Goal: Task Accomplishment & Management: Manage account settings

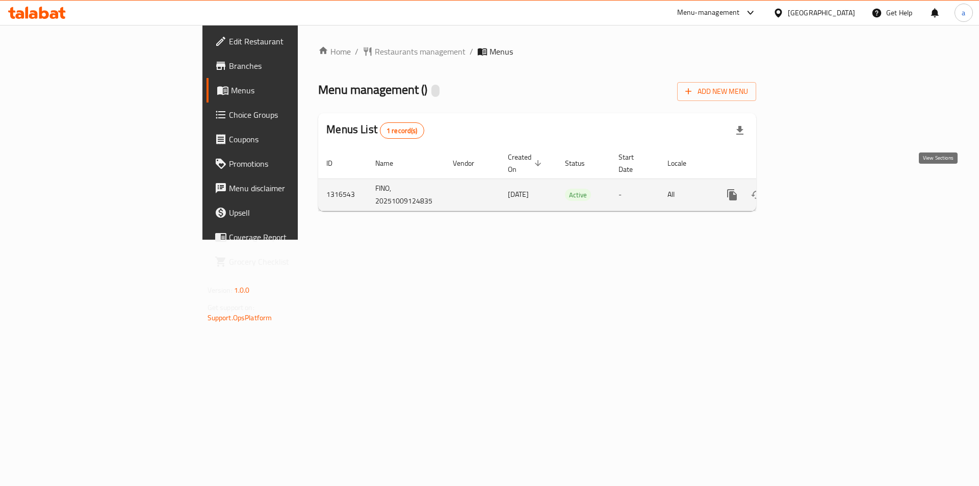
click at [817, 182] on link "enhanced table" at bounding box center [805, 194] width 24 height 24
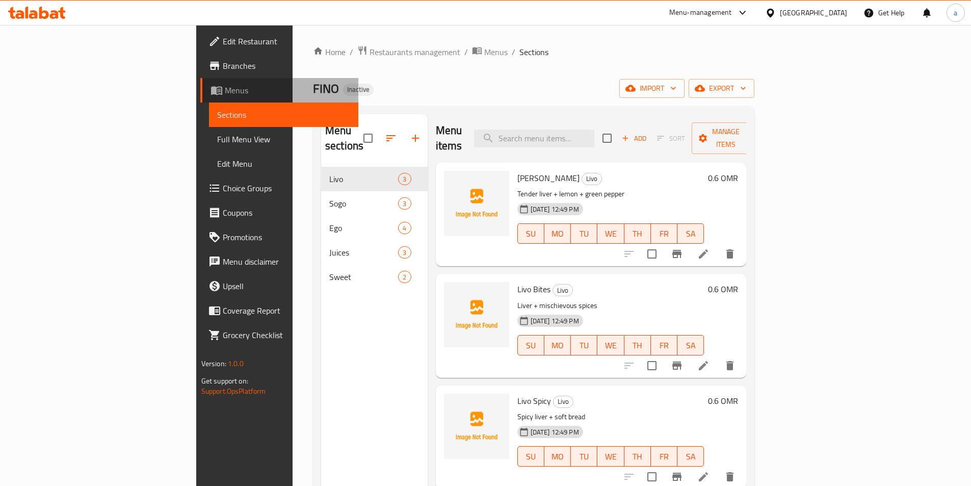
click at [225, 91] on span "Menus" at bounding box center [287, 90] width 125 height 12
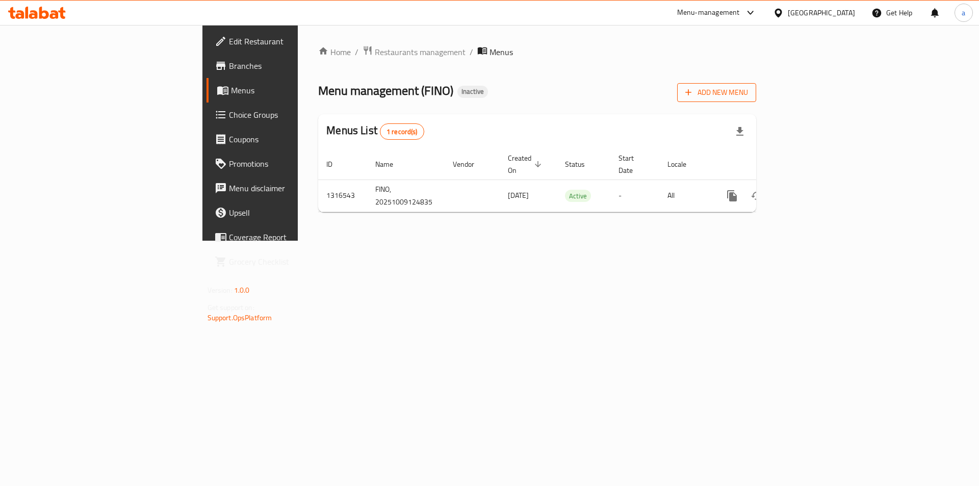
click at [748, 90] on span "Add New Menu" at bounding box center [716, 92] width 63 height 13
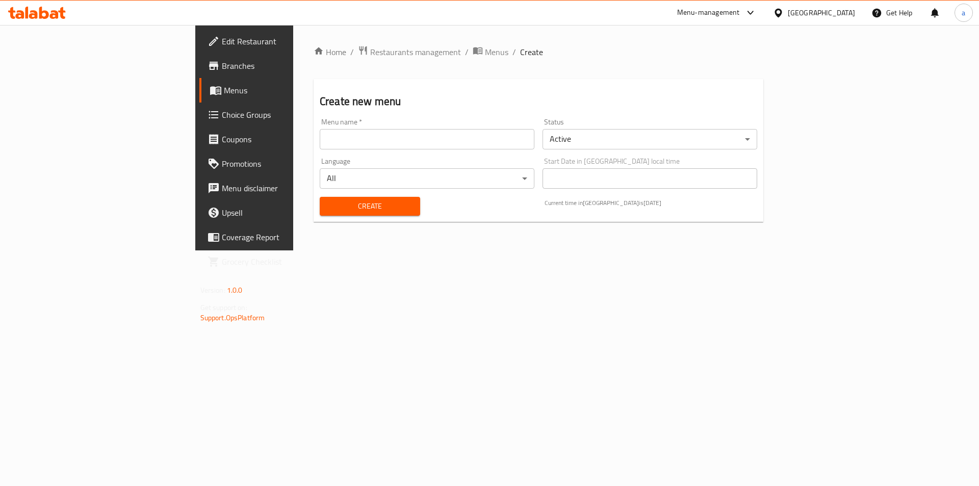
click at [320, 145] on input "text" at bounding box center [427, 139] width 215 height 20
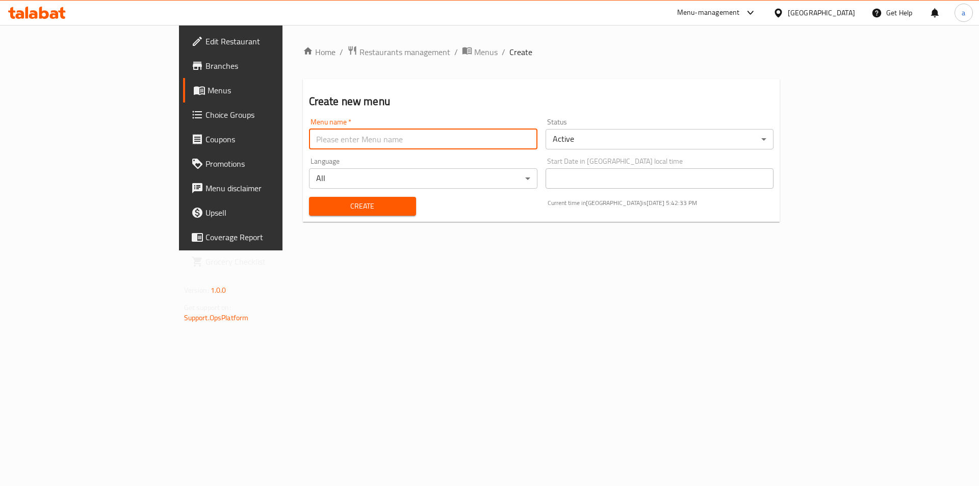
type input "abdalkarimamer"
click at [317, 204] on span "Create" at bounding box center [362, 206] width 91 height 13
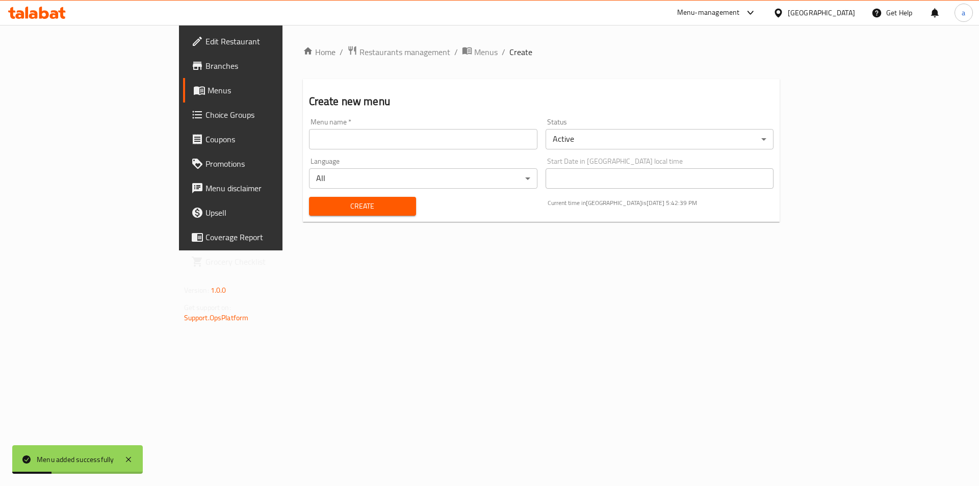
click at [207, 86] on span "Menus" at bounding box center [270, 90] width 127 height 12
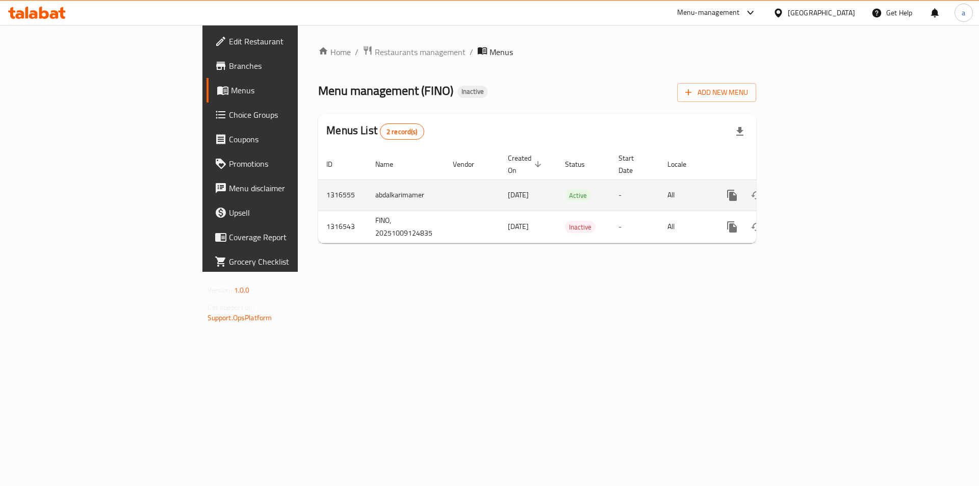
click at [811, 189] on icon "enhanced table" at bounding box center [805, 195] width 12 height 12
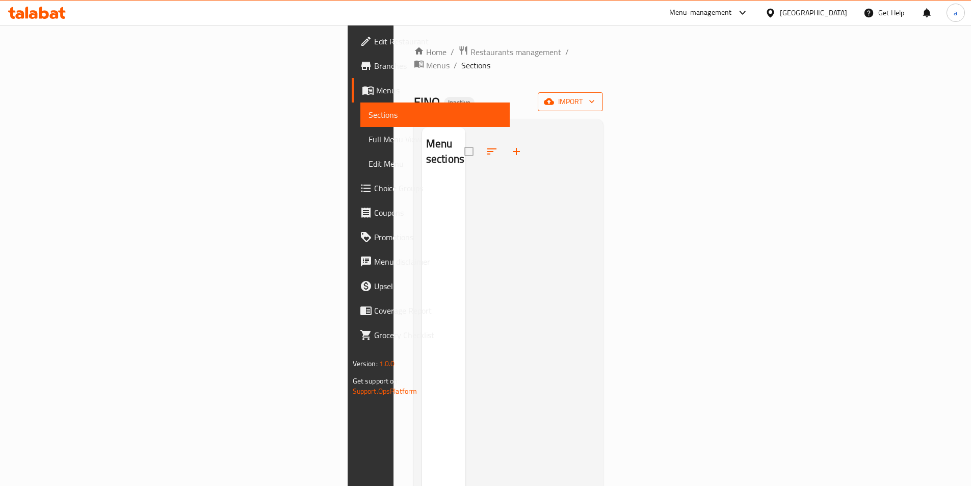
click at [554, 98] on icon "button" at bounding box center [549, 101] width 10 height 7
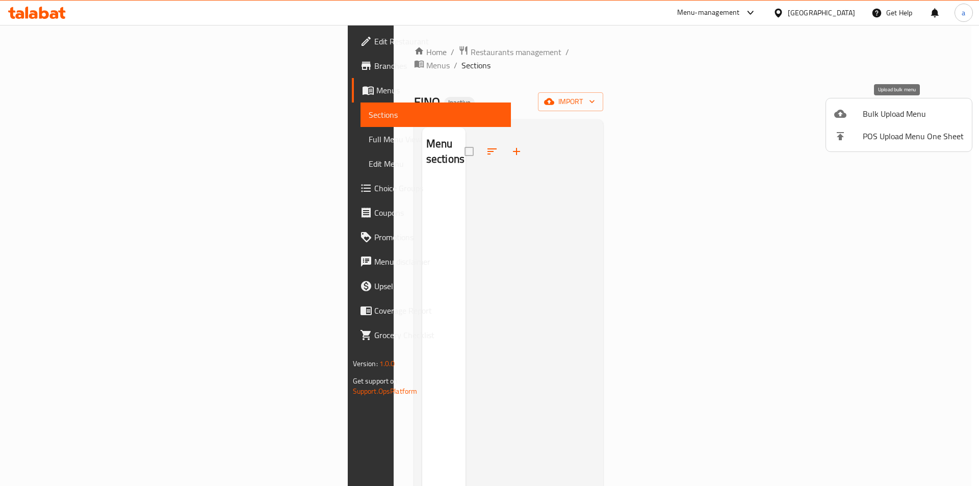
click at [881, 117] on span "Bulk Upload Menu" at bounding box center [912, 114] width 101 height 12
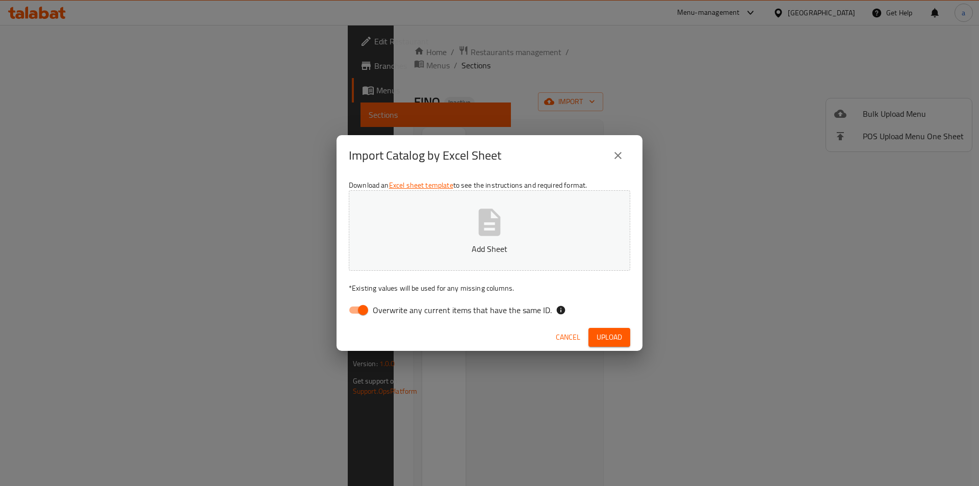
click at [362, 310] on input "Overwrite any current items that have the same ID." at bounding box center [363, 309] width 58 height 19
checkbox input "false"
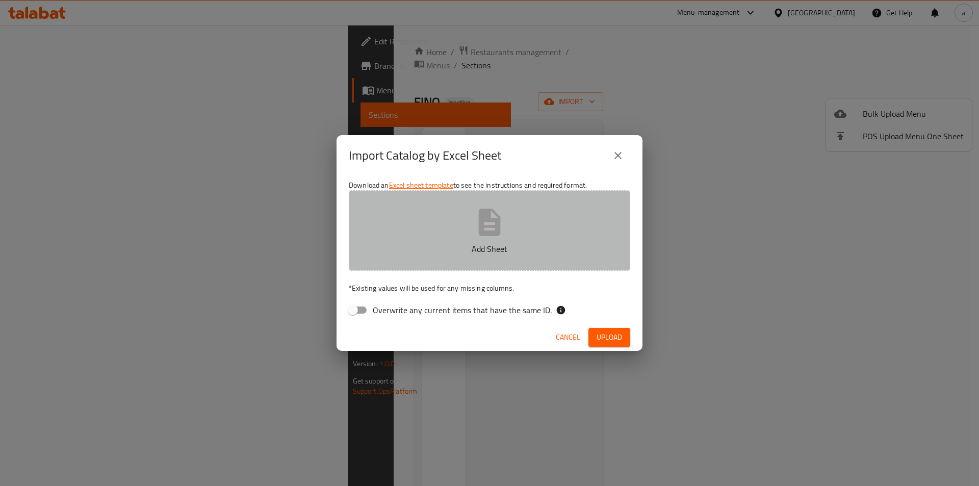
click at [475, 235] on icon "button" at bounding box center [489, 222] width 33 height 33
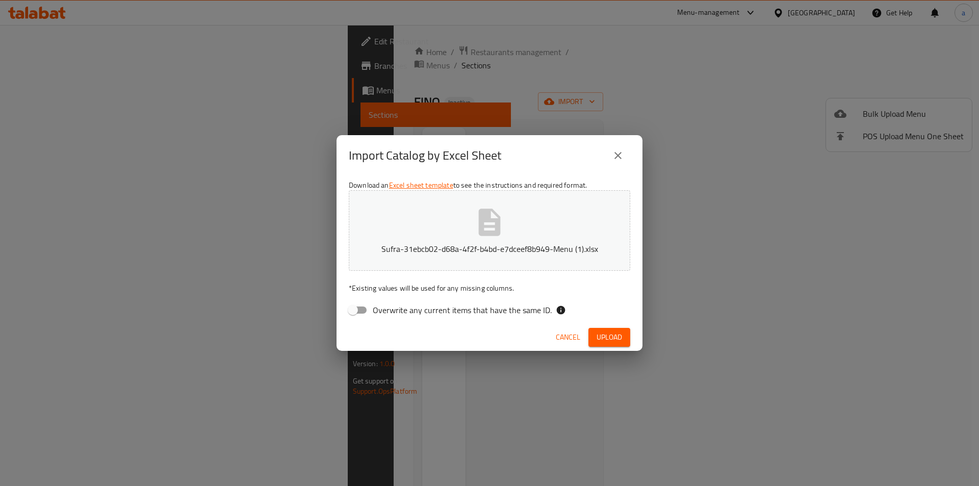
click at [603, 335] on span "Upload" at bounding box center [608, 337] width 25 height 13
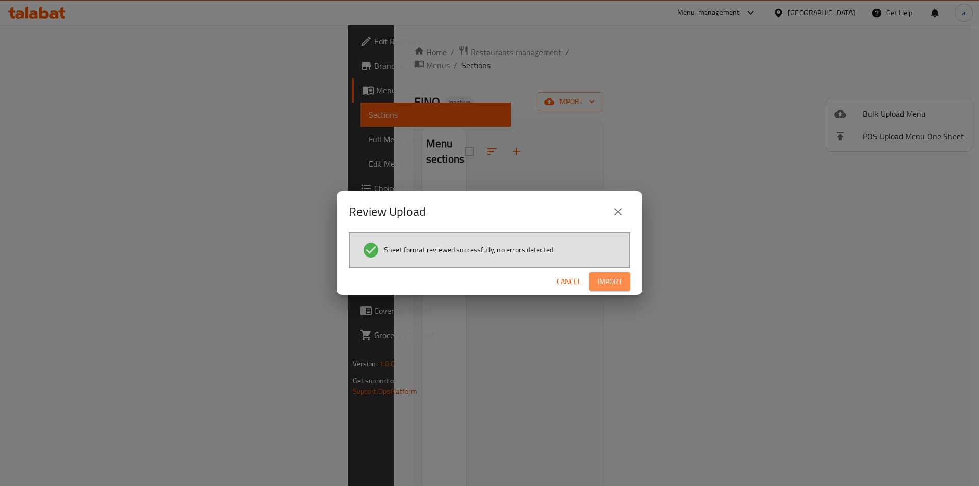
click at [620, 285] on span "Import" at bounding box center [609, 281] width 24 height 13
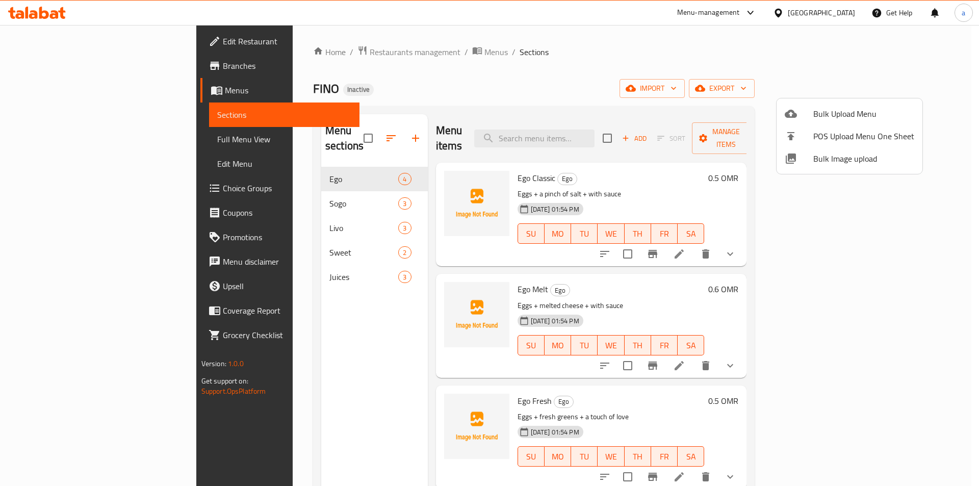
click at [704, 187] on div at bounding box center [489, 243] width 979 height 486
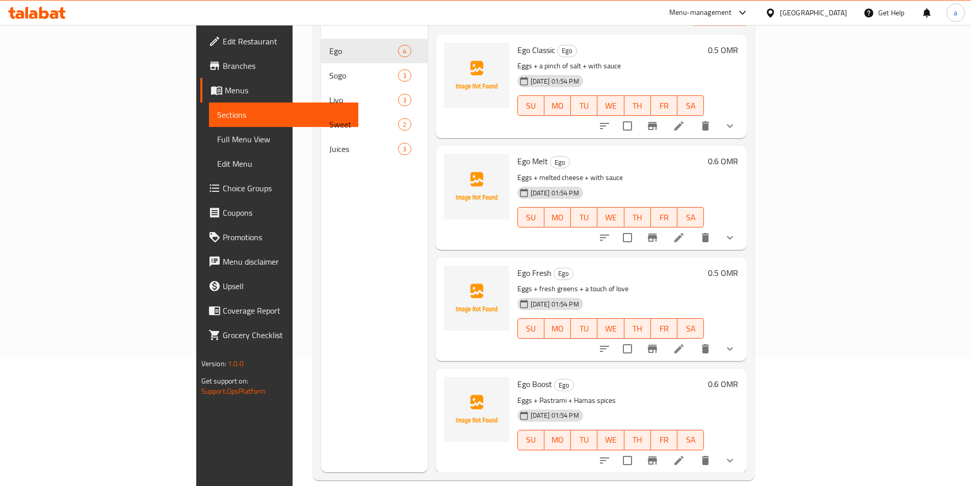
scroll to position [143, 0]
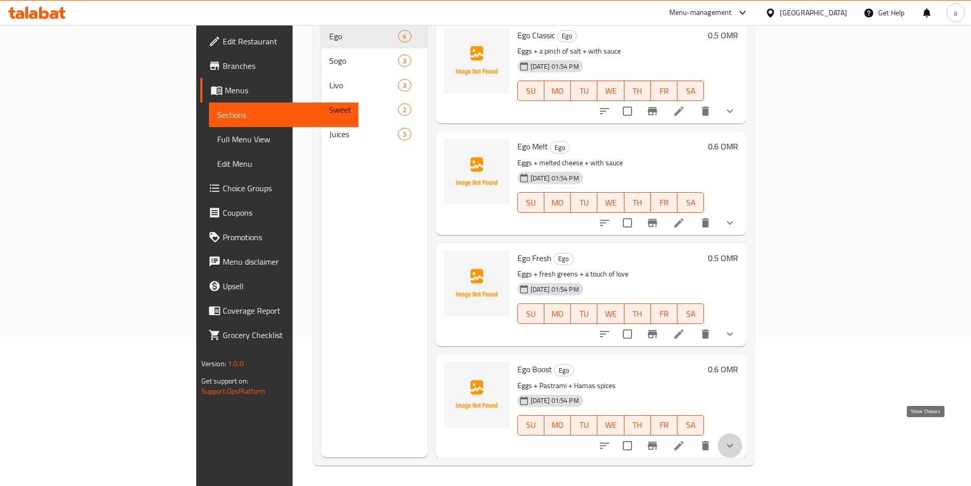
click at [736, 439] on icon "show more" at bounding box center [730, 445] width 12 height 12
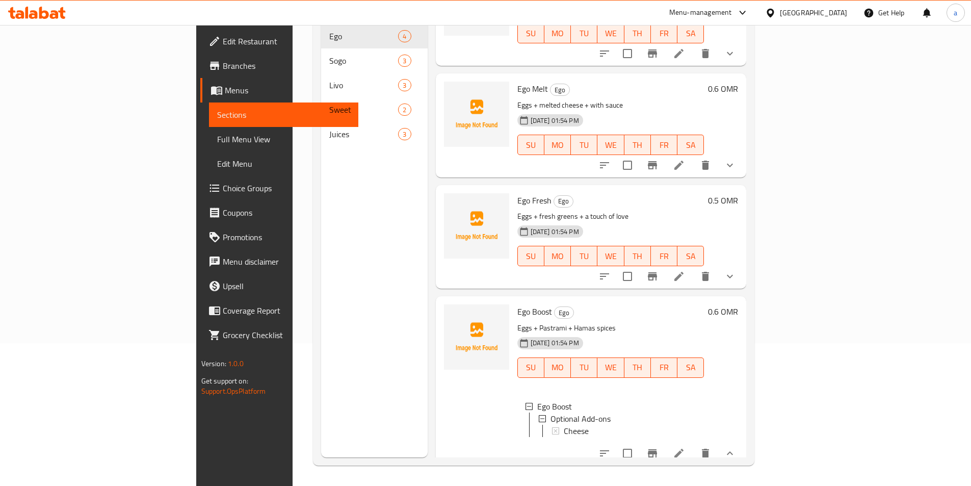
scroll to position [58, 0]
click at [704, 321] on p "Eggs + Pastrami + Hamas spices" at bounding box center [610, 327] width 187 height 13
click at [590, 332] on div "09-10-2025 01:54 PM SU MO TU WE TH FR SA" at bounding box center [610, 359] width 195 height 55
click at [555, 304] on h6 "Ego Boost Ego" at bounding box center [610, 311] width 187 height 14
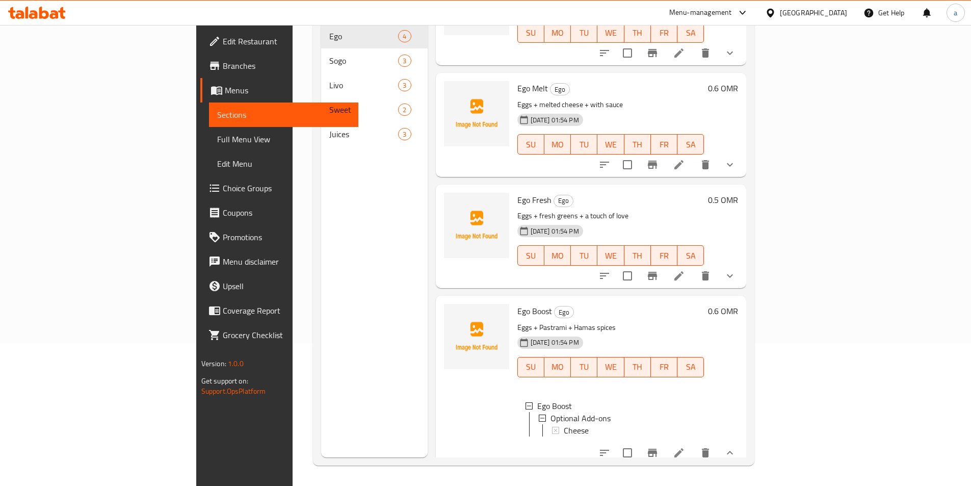
click at [544, 304] on h6 "Ego Boost Ego" at bounding box center [610, 311] width 187 height 14
click at [683, 448] on icon at bounding box center [678, 452] width 9 height 9
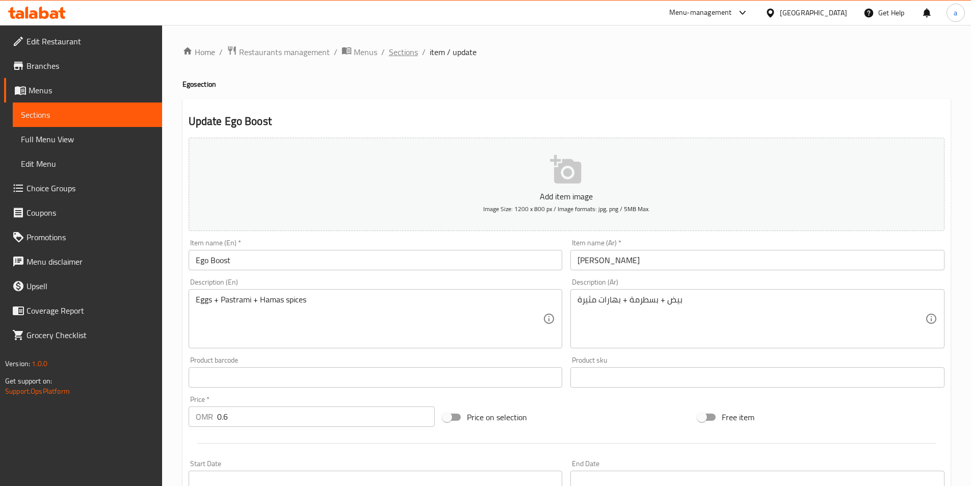
click at [402, 53] on span "Sections" at bounding box center [403, 52] width 29 height 12
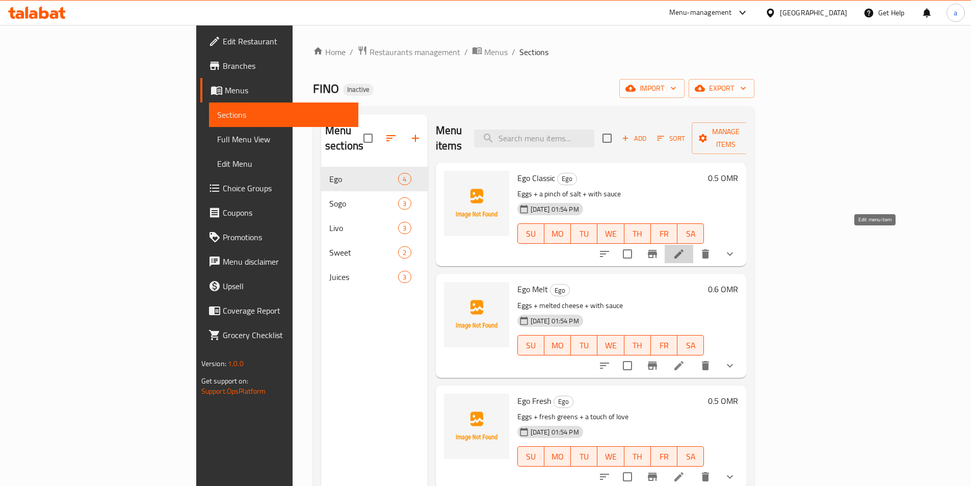
click at [685, 248] on icon at bounding box center [679, 254] width 12 height 12
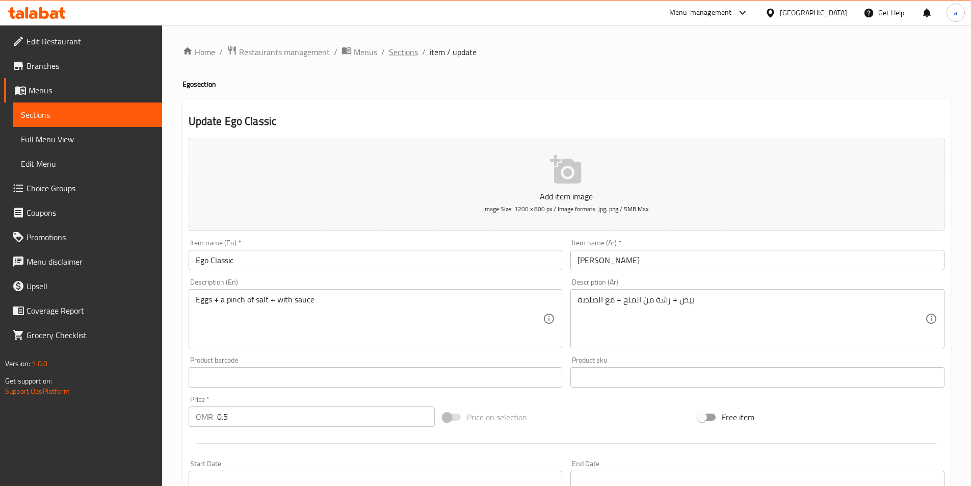
click at [395, 53] on span "Sections" at bounding box center [403, 52] width 29 height 12
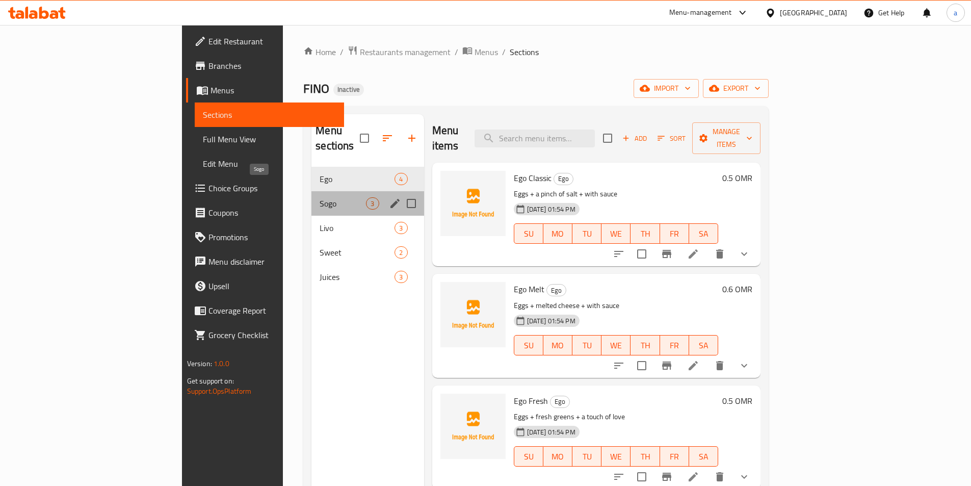
click at [320, 197] on span "Sogo" at bounding box center [343, 203] width 46 height 12
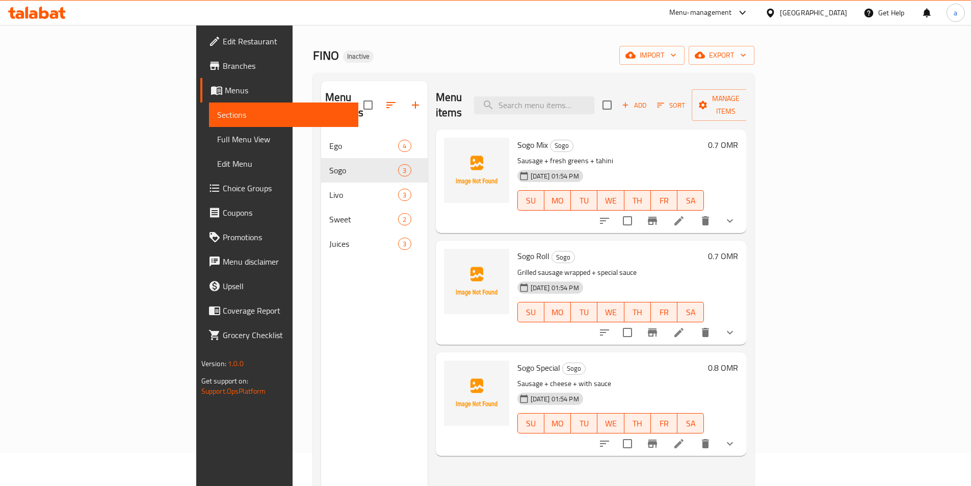
scroll to position [51, 0]
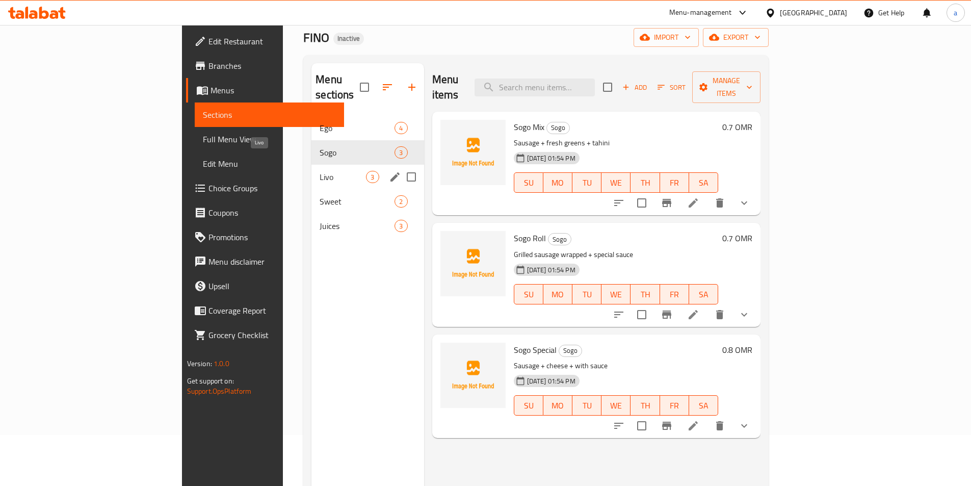
click at [320, 171] on span "Livo" at bounding box center [343, 177] width 46 height 12
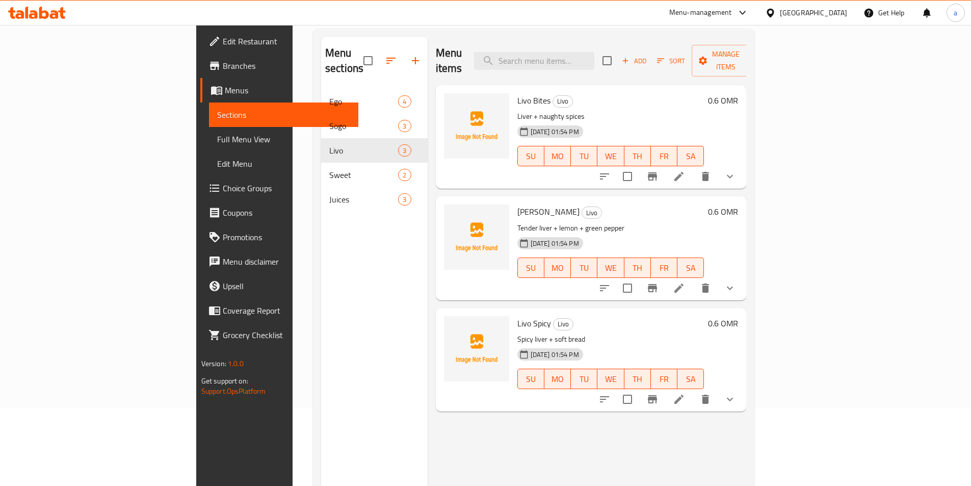
scroll to position [102, 0]
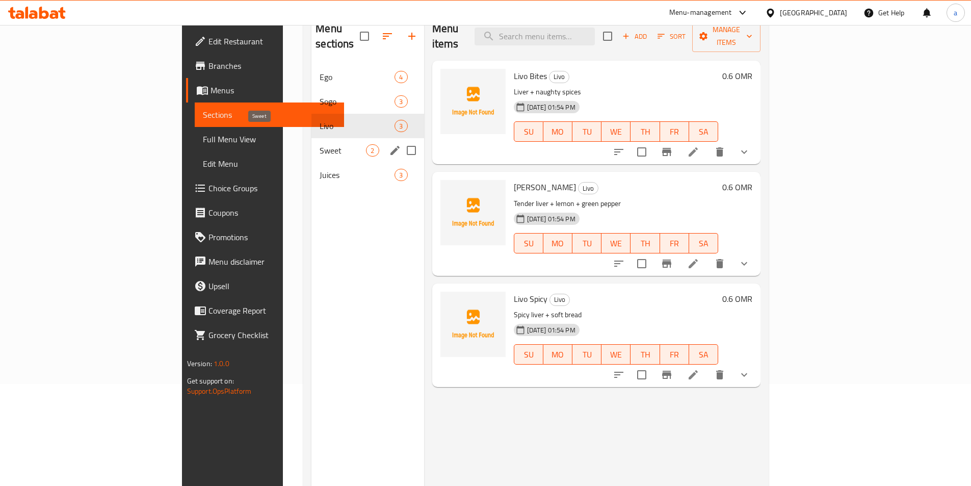
click at [320, 144] on span "Sweet" at bounding box center [343, 150] width 46 height 12
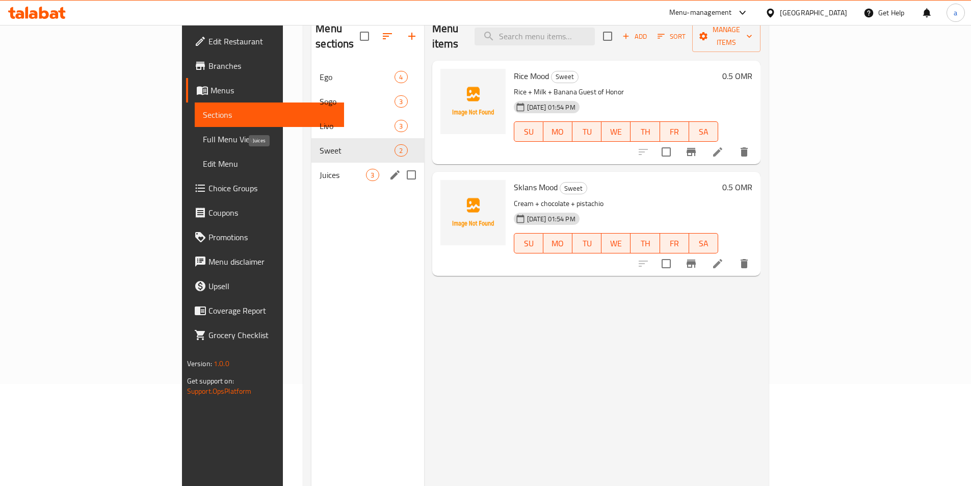
click at [320, 169] on span "Juices" at bounding box center [343, 175] width 46 height 12
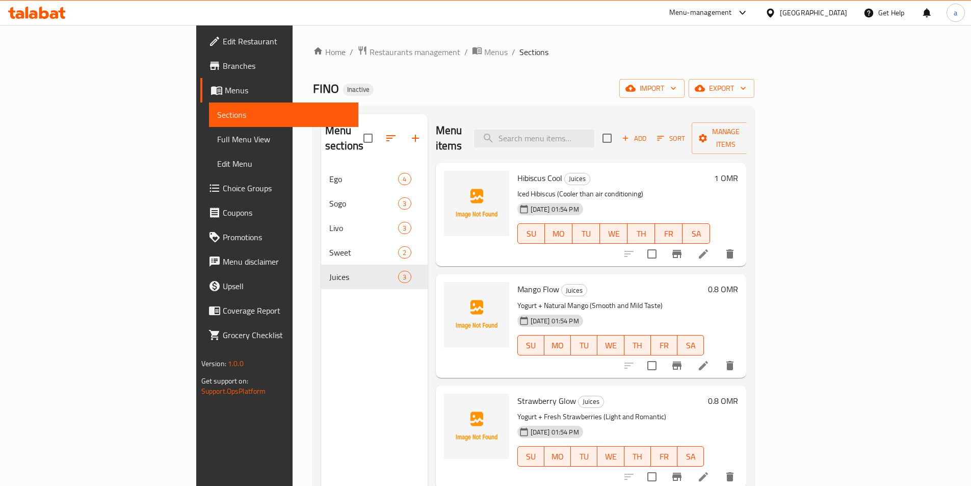
click at [217, 141] on span "Full Menu View" at bounding box center [283, 139] width 133 height 12
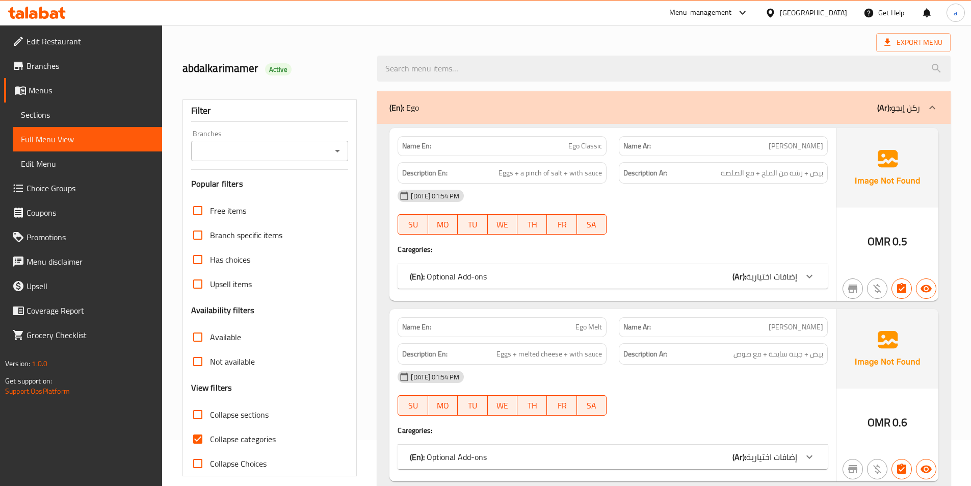
scroll to position [102, 0]
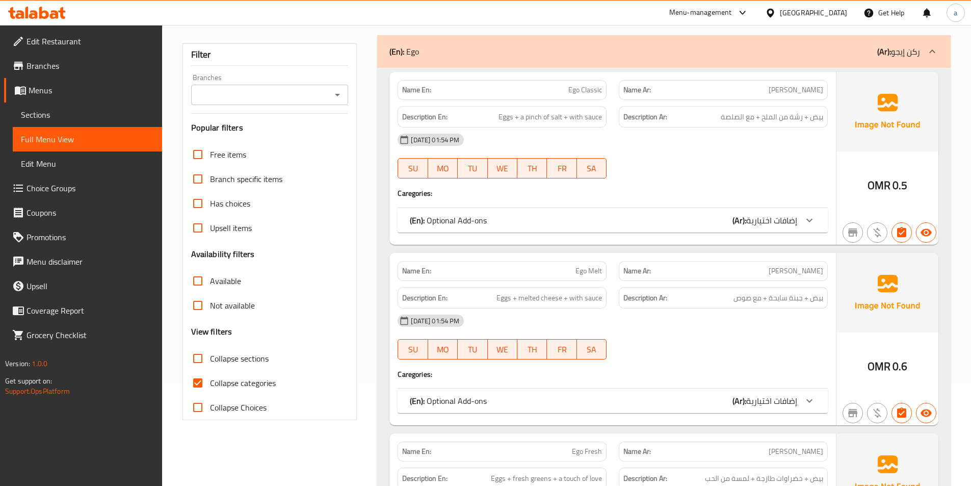
click at [197, 378] on input "Collapse categories" at bounding box center [198, 383] width 24 height 24
checkbox input "false"
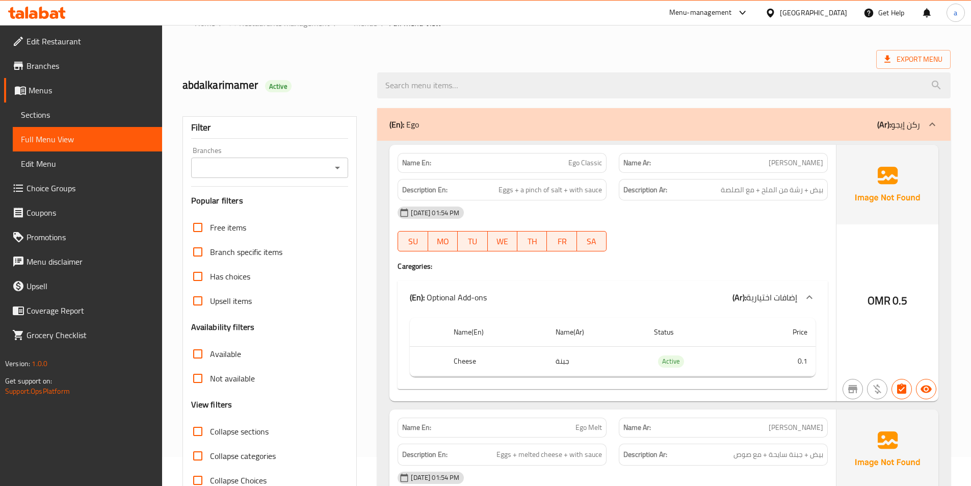
scroll to position [5, 0]
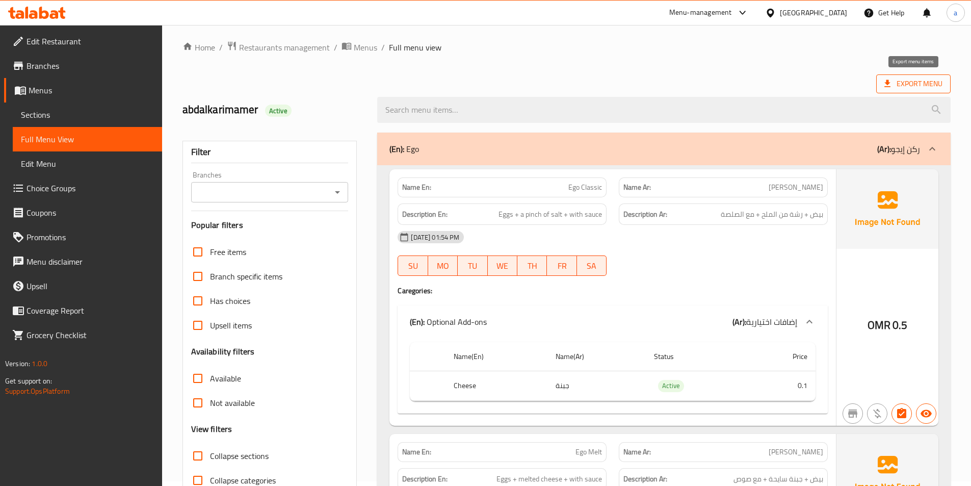
click at [918, 79] on span "Export Menu" at bounding box center [913, 83] width 58 height 13
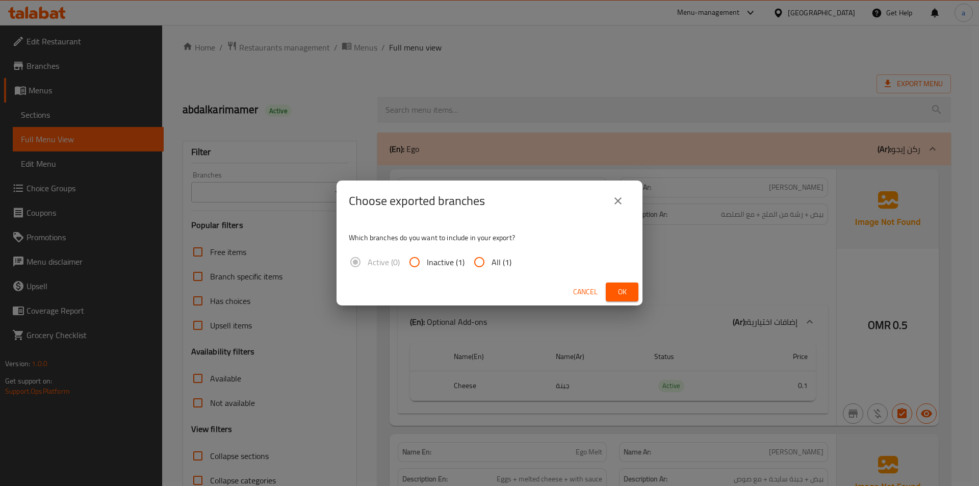
click at [478, 260] on input "All (1)" at bounding box center [479, 262] width 24 height 24
radio input "true"
click at [615, 292] on span "Ok" at bounding box center [622, 291] width 16 height 13
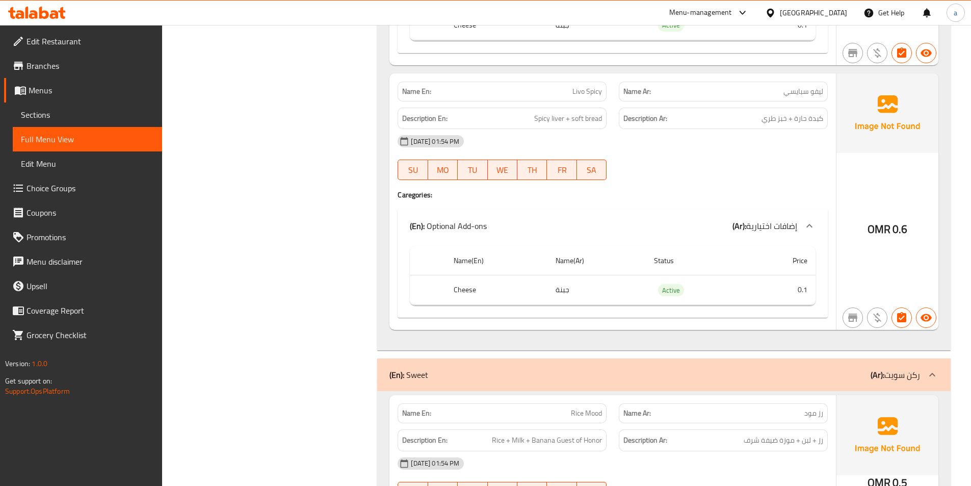
scroll to position [2706, 0]
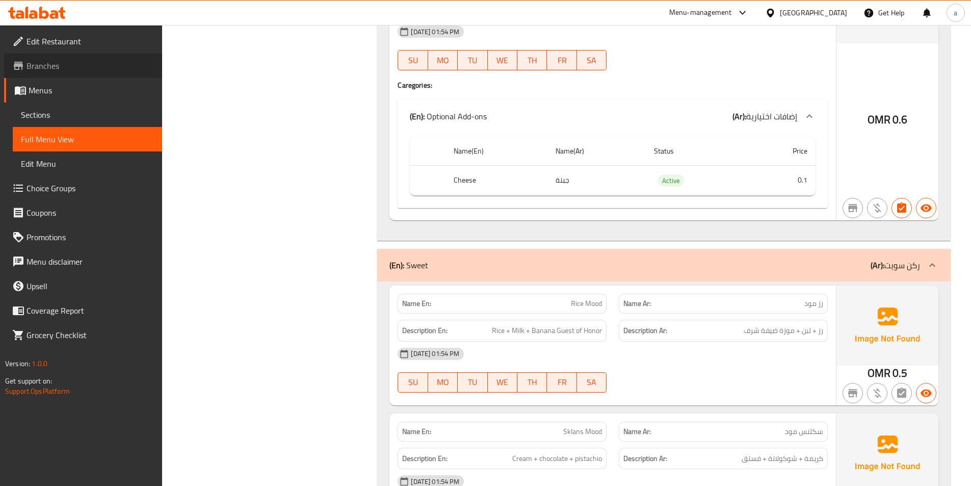
click at [66, 69] on span "Branches" at bounding box center [90, 66] width 127 height 12
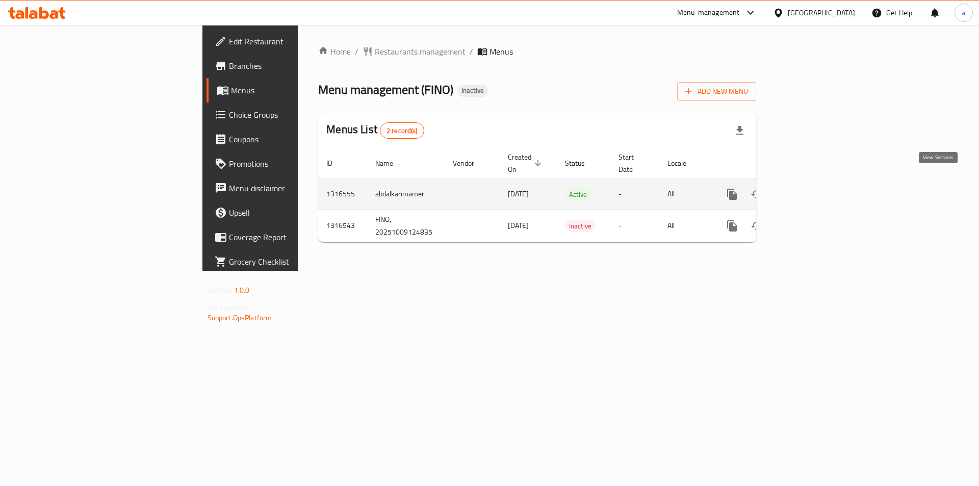
click at [811, 188] on icon "enhanced table" at bounding box center [805, 194] width 12 height 12
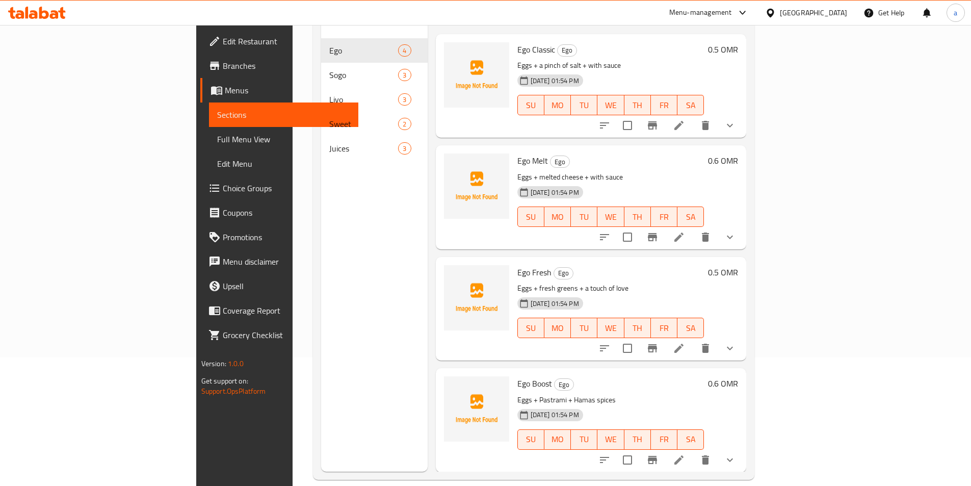
scroll to position [143, 0]
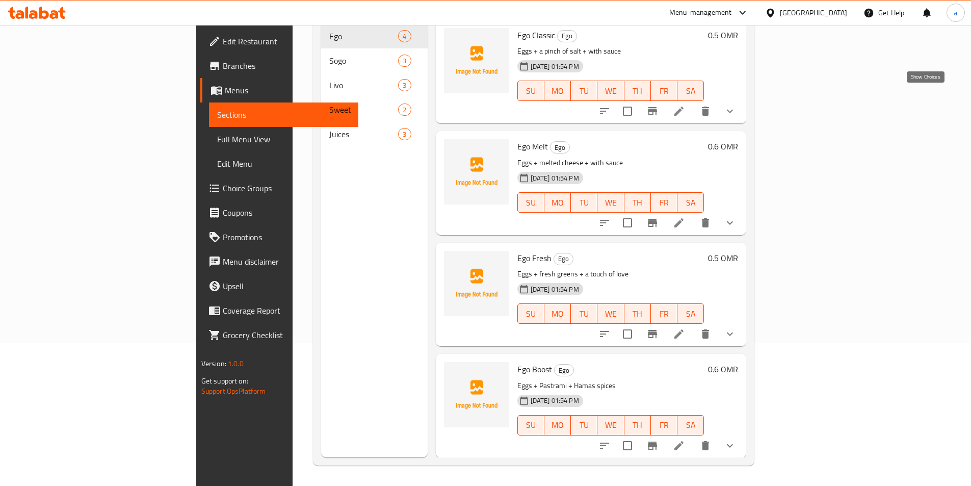
click at [742, 99] on button "show more" at bounding box center [730, 111] width 24 height 24
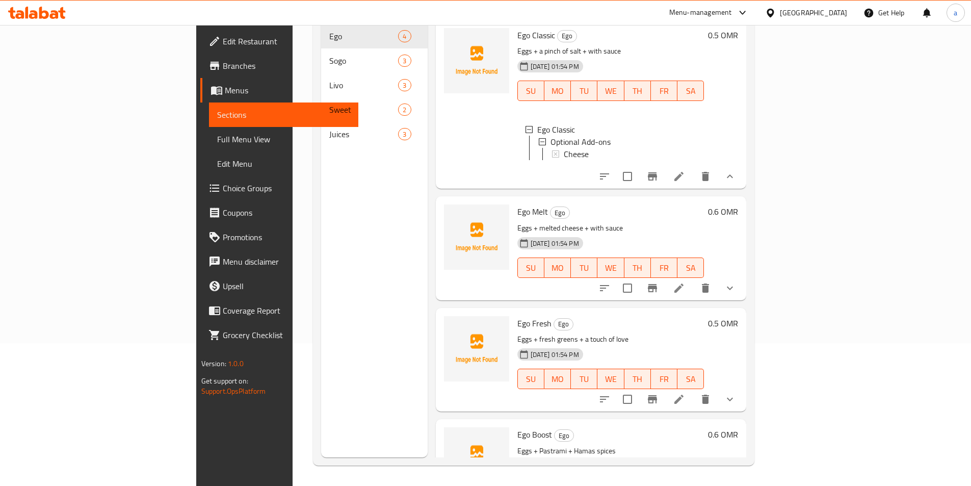
click at [738, 68] on div "0.5 OMR" at bounding box center [721, 104] width 34 height 152
click at [685, 170] on icon at bounding box center [679, 176] width 12 height 12
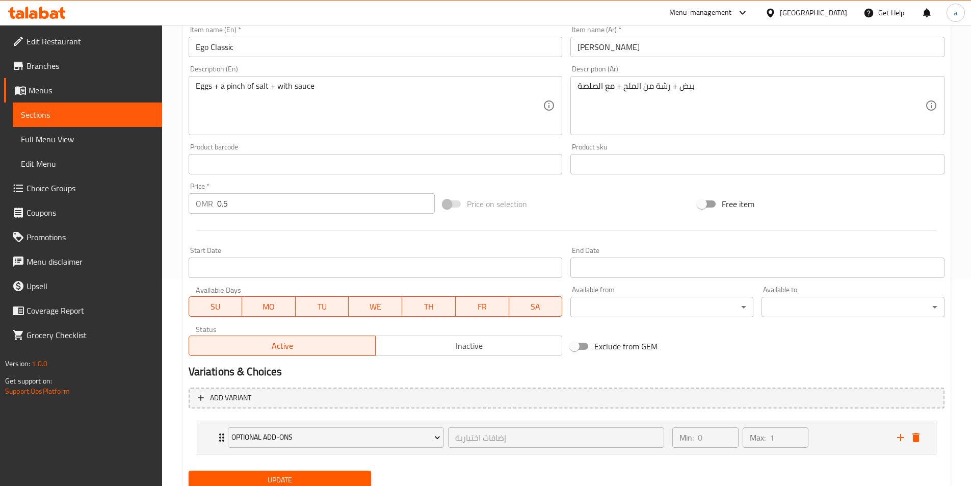
scroll to position [245, 0]
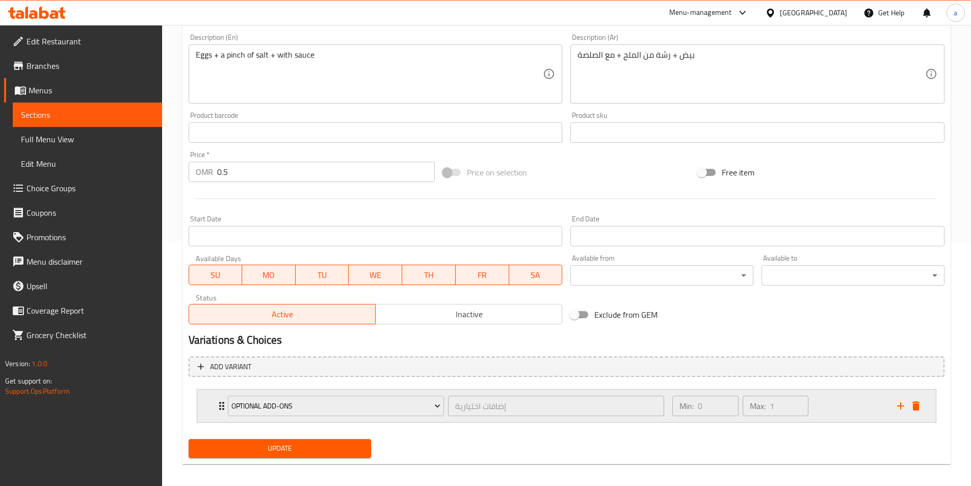
click at [836, 407] on div "Min: 0 ​ Max: 1 ​" at bounding box center [778, 405] width 224 height 33
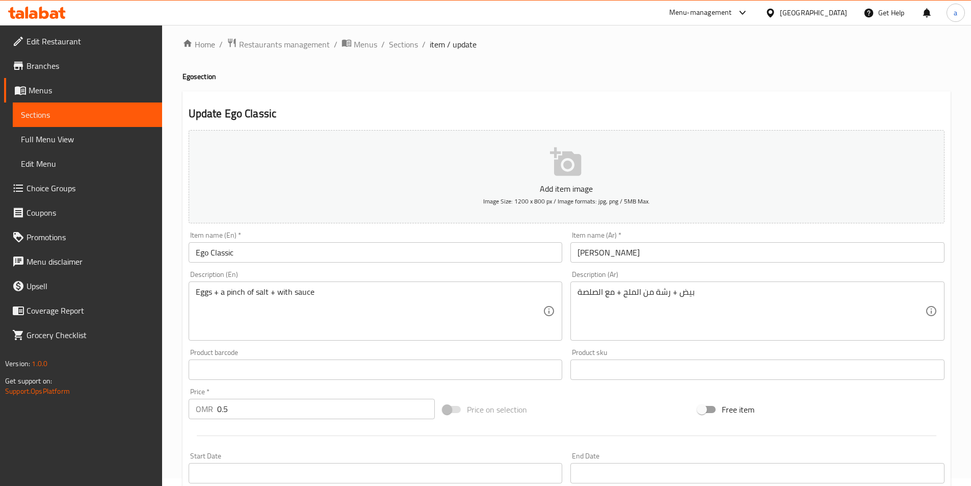
scroll to position [0, 0]
